Goal: Task Accomplishment & Management: Manage account settings

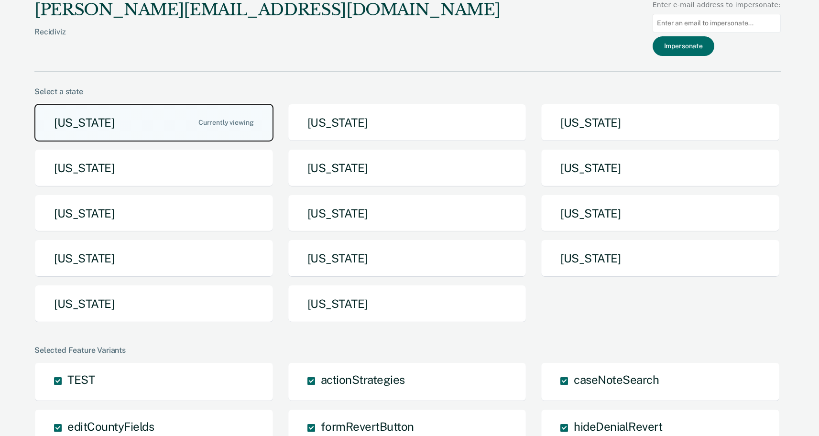
click at [119, 122] on button "Arizona" at bounding box center [153, 123] width 239 height 38
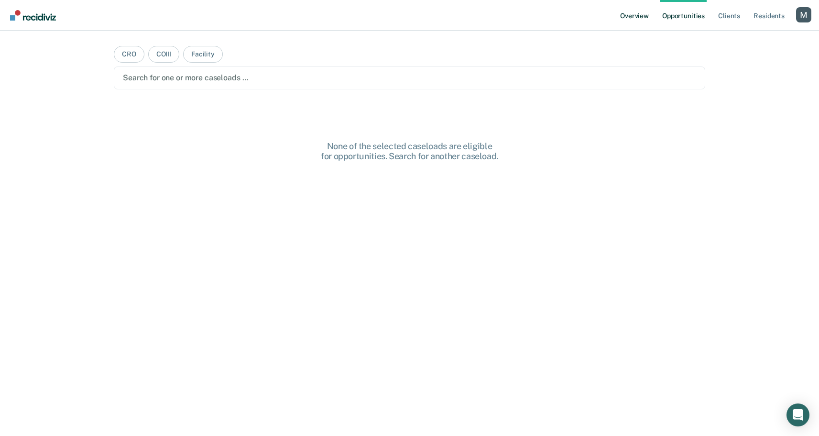
click at [637, 18] on link "Overview" at bounding box center [634, 15] width 33 height 31
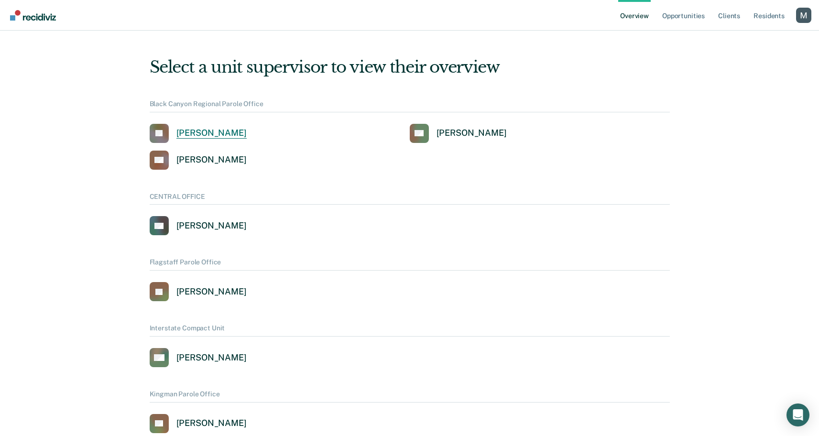
click at [238, 133] on div "Jennifer Barraza" at bounding box center [211, 133] width 70 height 11
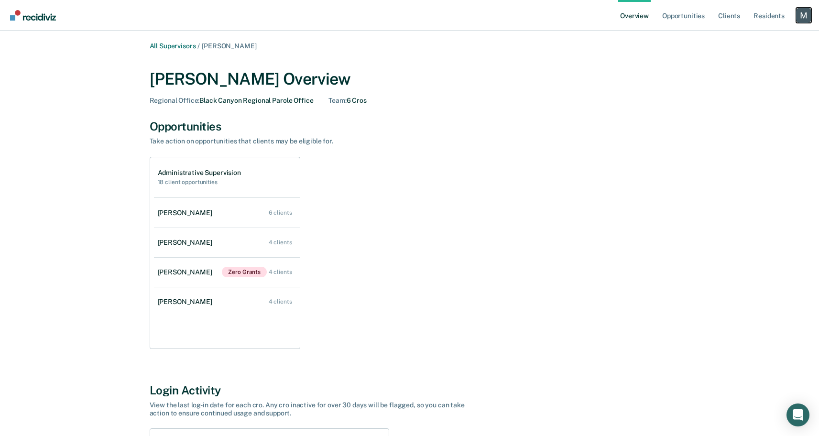
click at [797, 10] on div "Profile dropdown button" at bounding box center [803, 15] width 15 height 15
click at [742, 37] on link "Profile" at bounding box center [765, 38] width 77 height 8
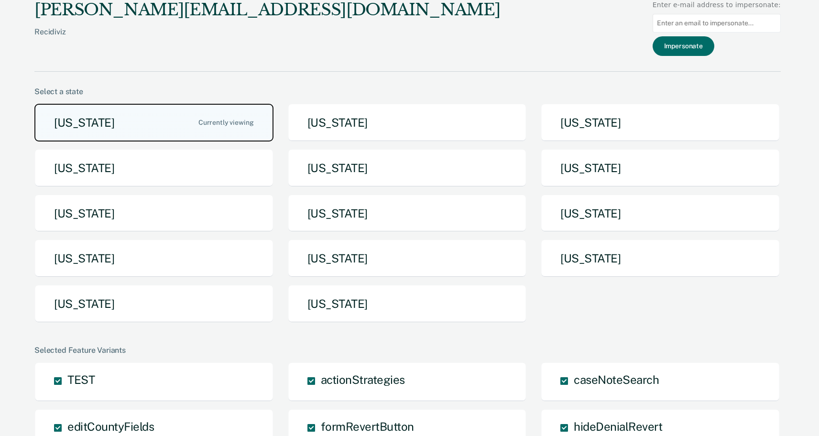
click at [136, 124] on button "Arizona" at bounding box center [153, 123] width 239 height 38
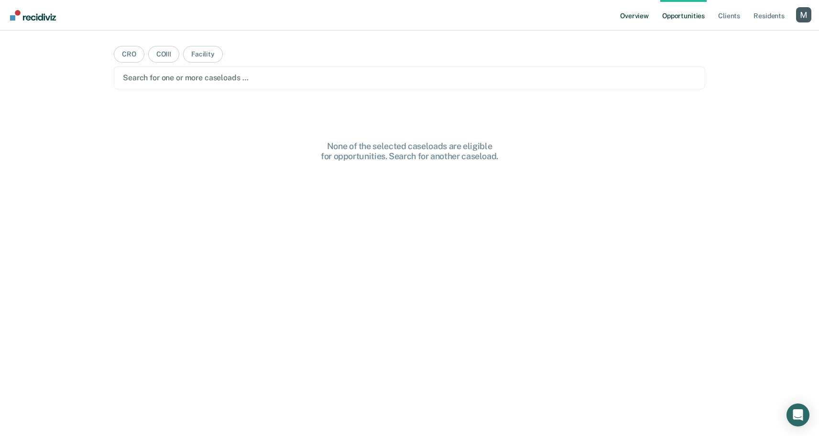
click at [631, 7] on link "Overview" at bounding box center [634, 15] width 33 height 31
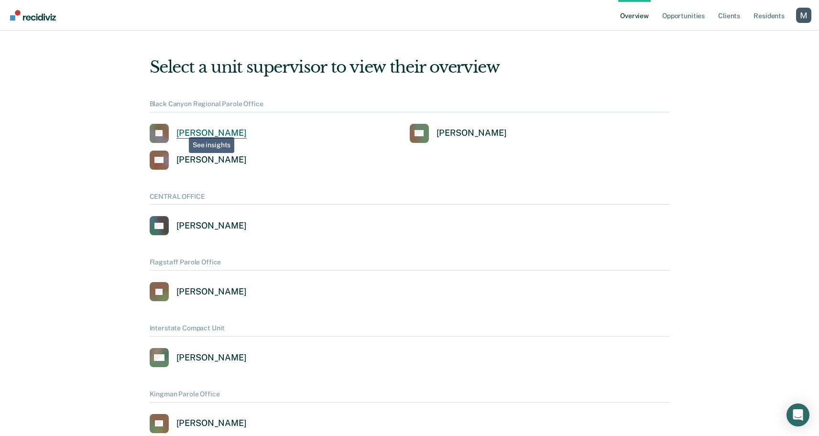
click at [182, 130] on div "Jennifer Barraza" at bounding box center [211, 133] width 70 height 11
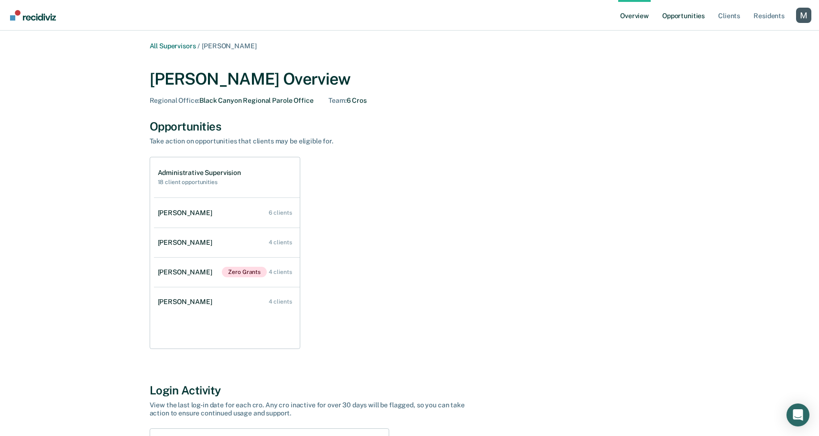
click at [688, 14] on link "Opportunities" at bounding box center [683, 15] width 46 height 31
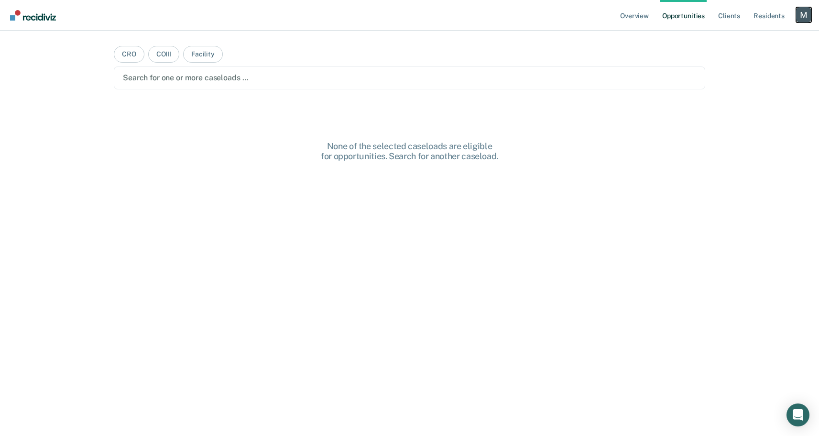
click at [801, 14] on div "Profile dropdown button" at bounding box center [803, 14] width 15 height 15
click at [732, 39] on link "Profile" at bounding box center [765, 39] width 77 height 8
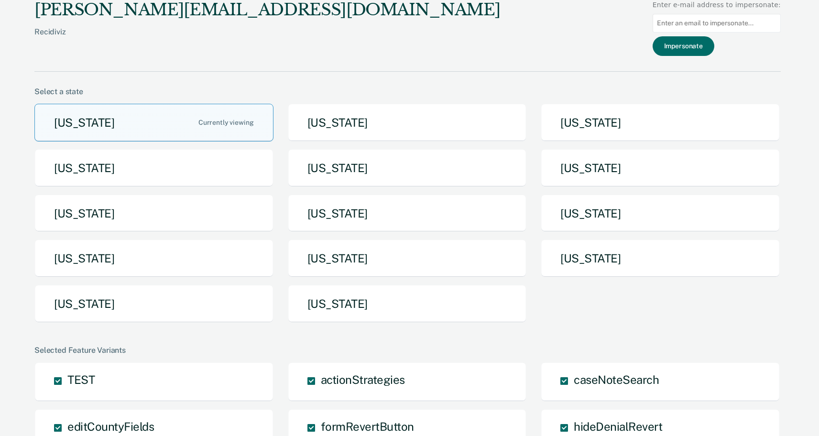
click at [725, 21] on input at bounding box center [717, 23] width 128 height 19
paste input "alomeli@azadc.gov"
type input "alomeli@azadc.gov"
click at [682, 44] on button "Impersonate" at bounding box center [684, 46] width 62 height 20
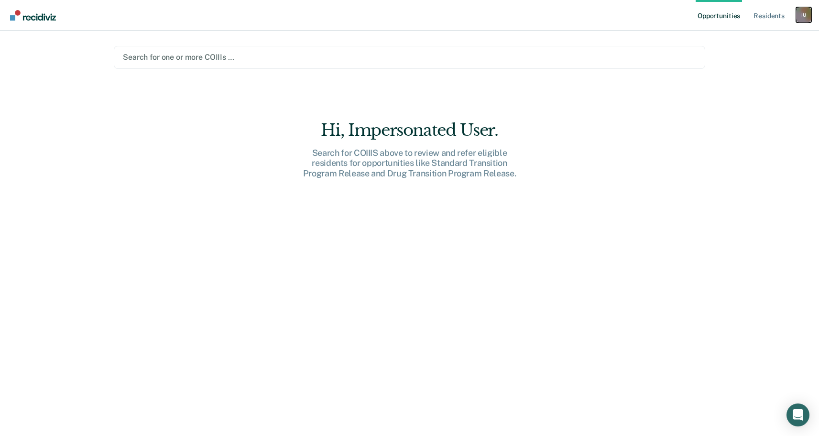
click at [808, 17] on div "I U" at bounding box center [803, 14] width 15 height 15
click at [739, 38] on link "Profile" at bounding box center [765, 39] width 77 height 8
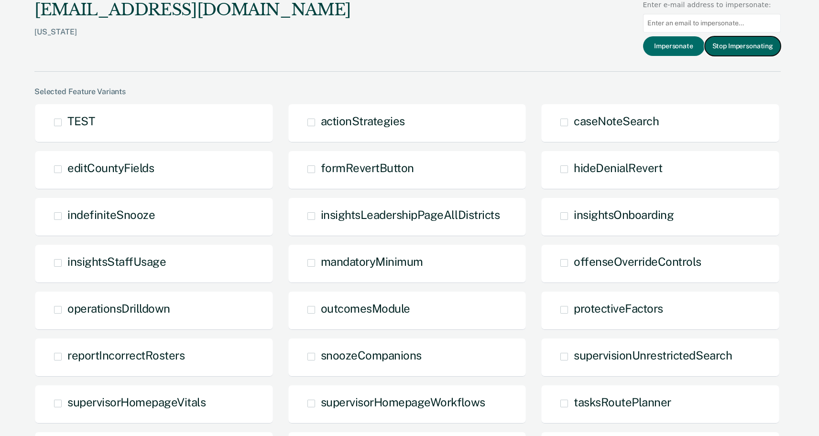
click at [738, 37] on button "Stop Impersonating" at bounding box center [743, 46] width 76 height 20
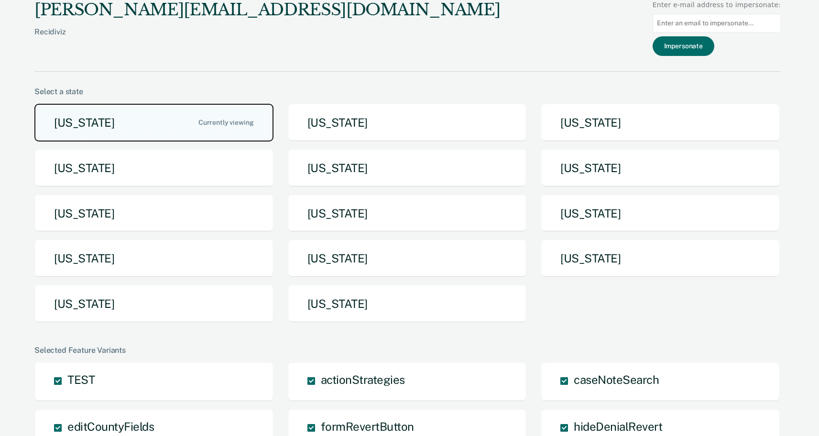
click at [178, 120] on button "Arizona" at bounding box center [153, 123] width 239 height 38
click at [180, 111] on button "Arizona" at bounding box center [153, 123] width 239 height 38
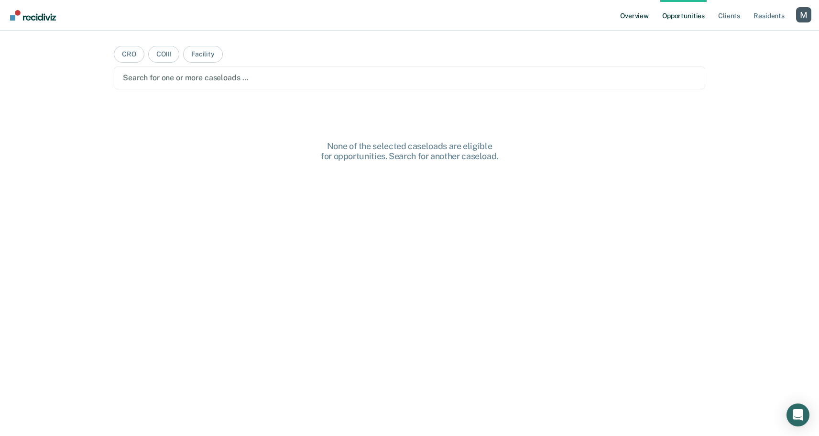
click at [645, 11] on link "Overview" at bounding box center [634, 15] width 33 height 31
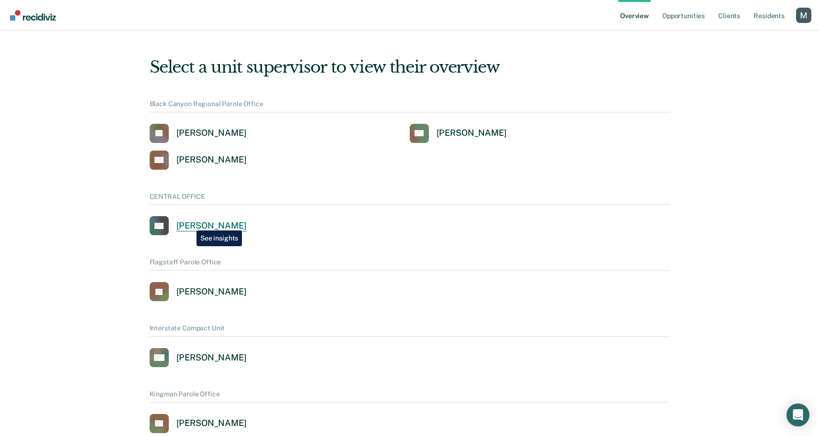
click at [205, 223] on div "[PERSON_NAME]" at bounding box center [211, 225] width 70 height 11
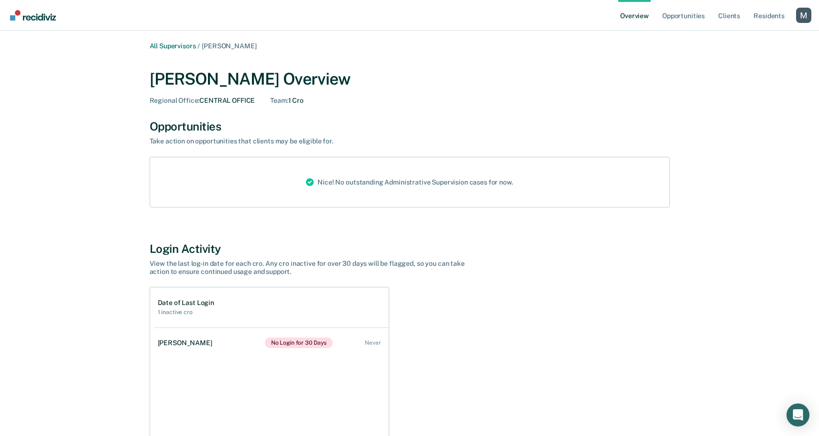
click at [183, 251] on div "Login Activity" at bounding box center [410, 249] width 520 height 14
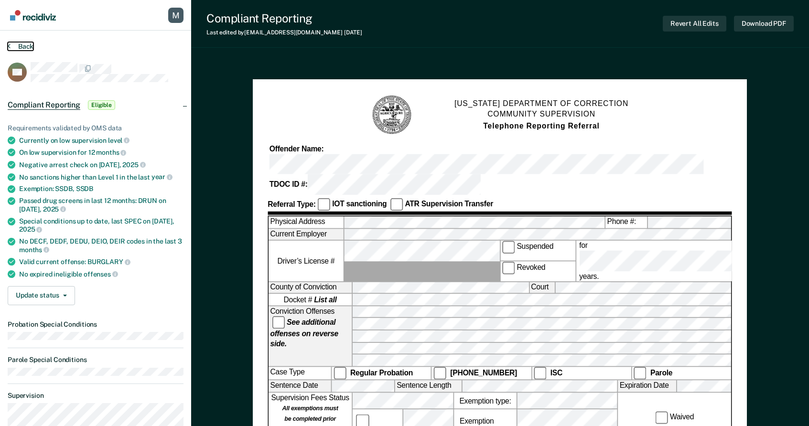
click at [24, 46] on button "Back" at bounding box center [21, 46] width 26 height 9
